Goal: Check status

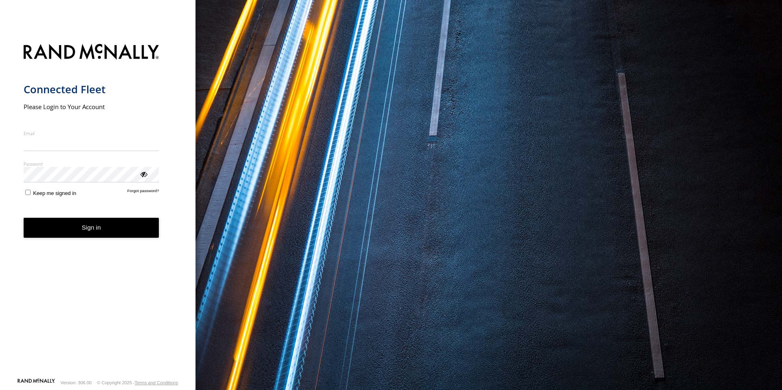
click at [83, 144] on input "Email" at bounding box center [92, 143] width 136 height 15
type input "**********"
drag, startPoint x: 81, startPoint y: 229, endPoint x: 82, endPoint y: 223, distance: 6.2
click at [81, 229] on button "Sign in" at bounding box center [92, 228] width 136 height 20
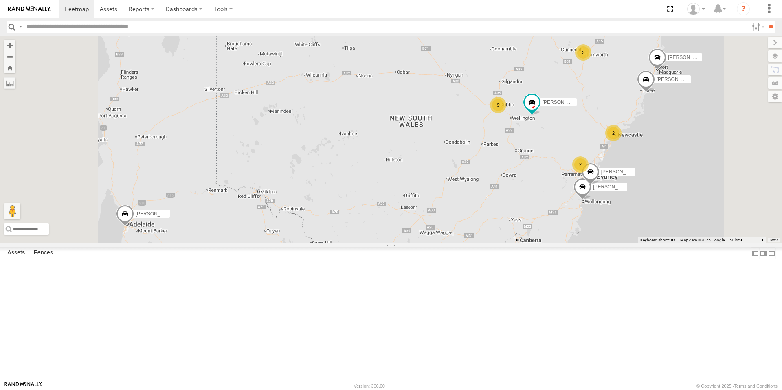
click at [506, 113] on div "9" at bounding box center [498, 105] width 16 height 16
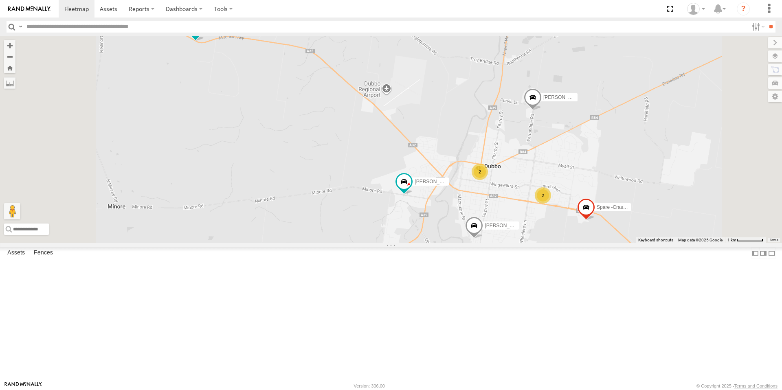
click at [551, 204] on div "2" at bounding box center [543, 195] width 16 height 16
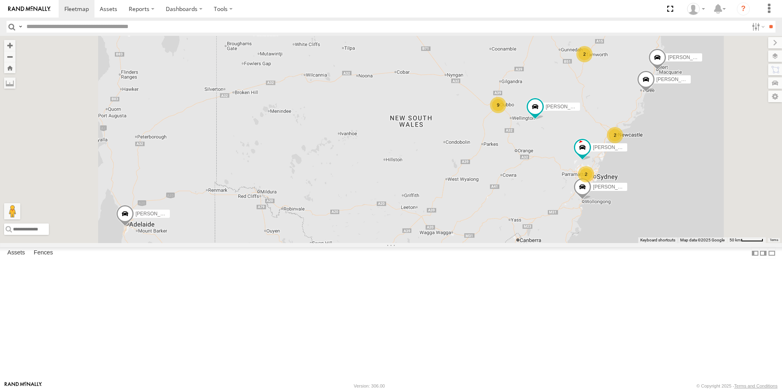
click at [506, 113] on div "9" at bounding box center [498, 105] width 16 height 16
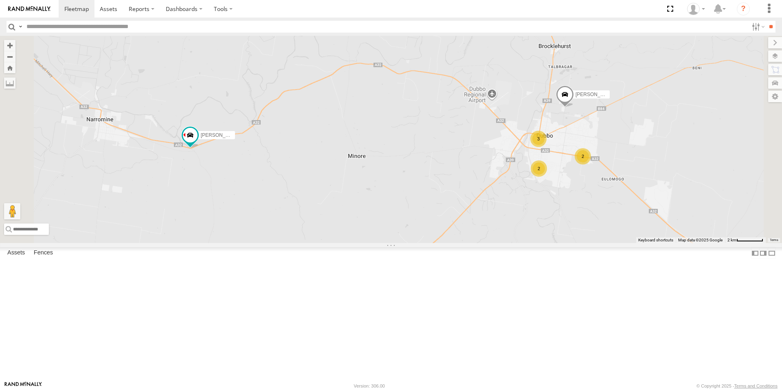
click at [591, 164] on div "2" at bounding box center [583, 156] width 16 height 16
